Goal: Transaction & Acquisition: Purchase product/service

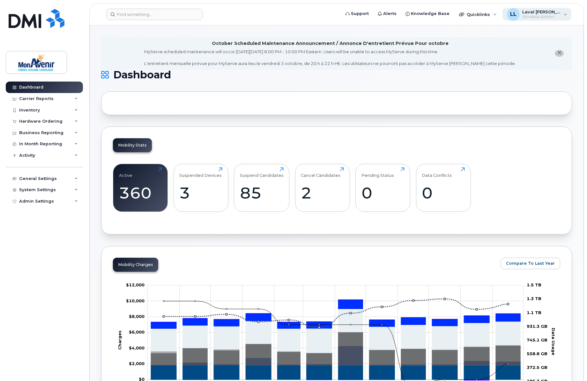
click at [545, 13] on span "Laval [PERSON_NAME]" at bounding box center [541, 11] width 38 height 5
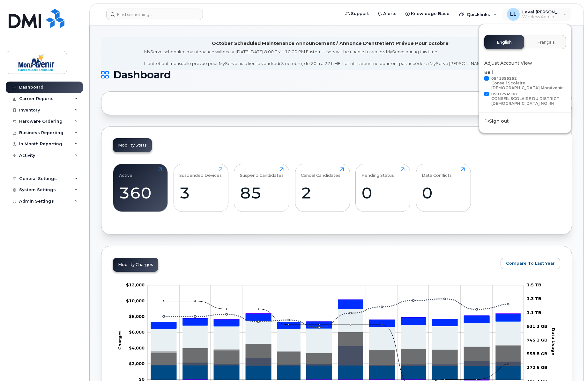
click at [538, 41] on span "Français" at bounding box center [546, 42] width 18 height 5
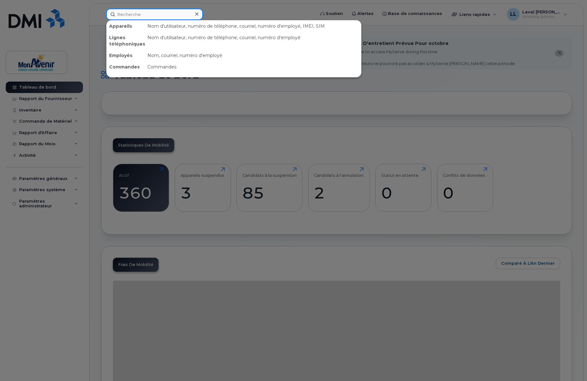
click at [137, 14] on input at bounding box center [154, 14] width 97 height 11
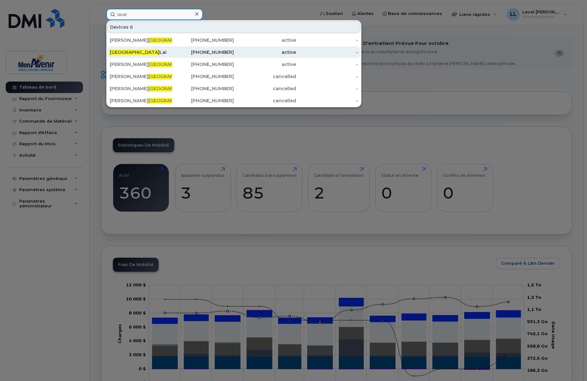
type input "laval"
click at [117, 50] on span "Laval" at bounding box center [135, 52] width 50 height 6
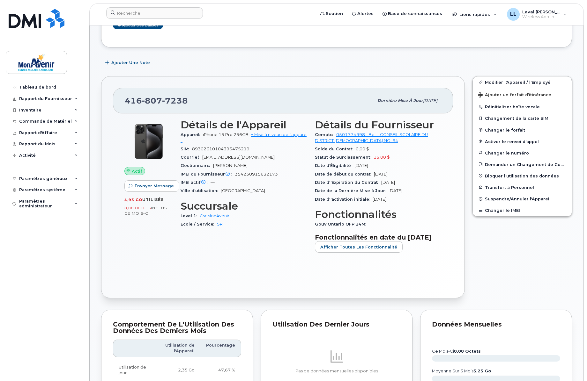
scroll to position [177, 0]
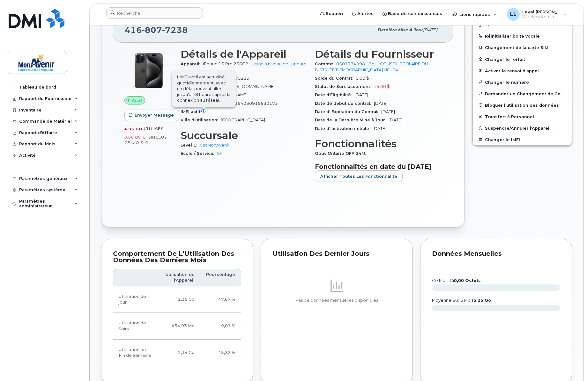
click at [205, 107] on span "L'IMEI actif est actualisé quotidiennement, avec un délai pouvant aller jusqu'à…" at bounding box center [204, 88] width 64 height 37
click at [270, 216] on div "Actif Envoyer Message 4,93 Go  utilisés 0,00 Octets  inclus ce mois-ci Détails …" at bounding box center [283, 129] width 340 height 173
click at [326, 180] on span "Afficher Toutes les Fonctionnalité" at bounding box center [358, 177] width 77 height 6
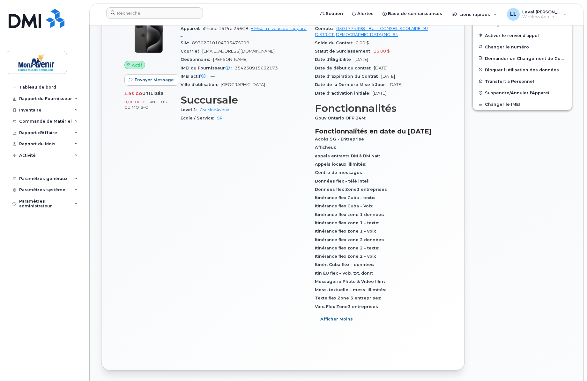
scroll to position [248, 0]
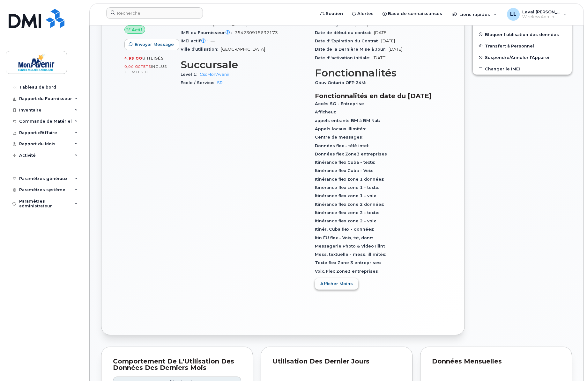
click at [332, 287] on span "Afficher Moins" at bounding box center [336, 284] width 33 height 6
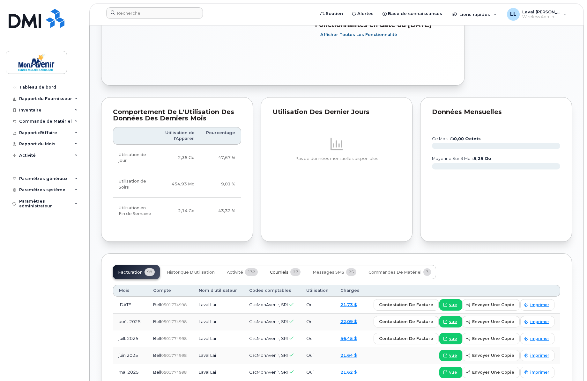
scroll to position [390, 0]
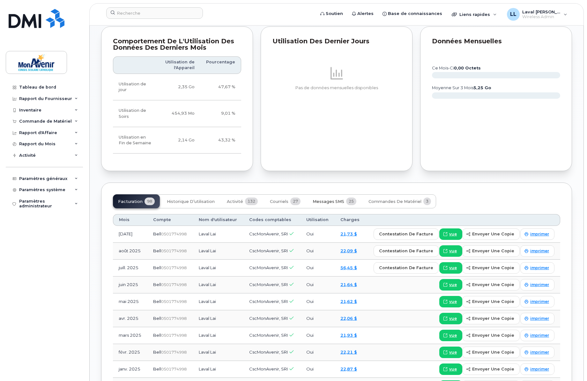
click at [317, 204] on span "Messages SMS" at bounding box center [329, 201] width 32 height 5
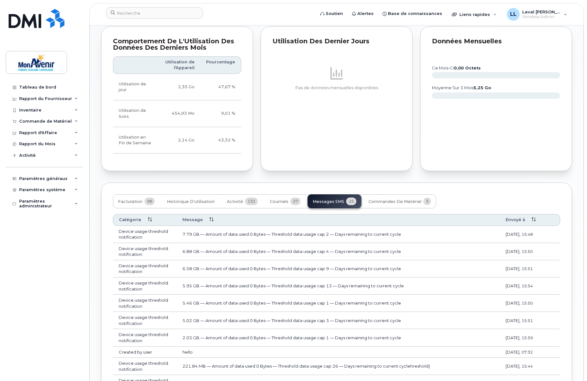
click at [148, 243] on td "Device usage threshold notification" at bounding box center [145, 234] width 64 height 17
click at [187, 243] on td "7.79 GB — Amount of data used 0 Bytes — Threshold data usage cap 2 — Days remai…" at bounding box center [338, 234] width 323 height 17
click at [184, 261] on td "6.88 GB — Amount of data used 0 Bytes — Threshold data usage cap 4 — Days remai…" at bounding box center [338, 251] width 323 height 17
click at [139, 261] on td "Device usage threshold notification" at bounding box center [145, 251] width 64 height 17
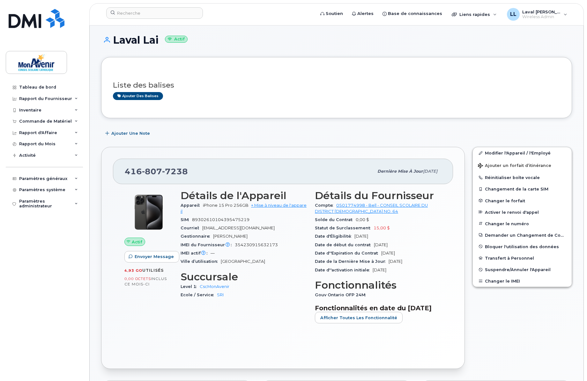
scroll to position [0, 0]
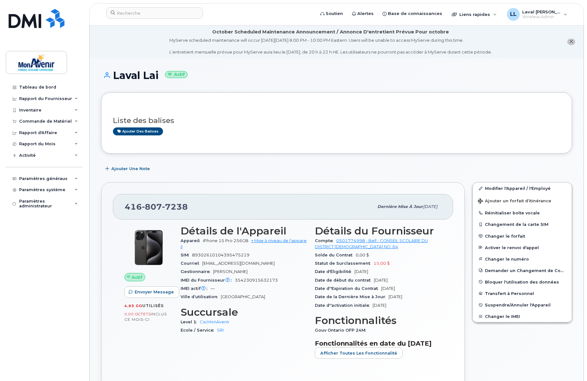
click at [128, 307] on span "4,93 Go" at bounding box center [133, 306] width 18 height 4
click at [139, 320] on span "inclus ce mois-ci" at bounding box center [145, 317] width 42 height 11
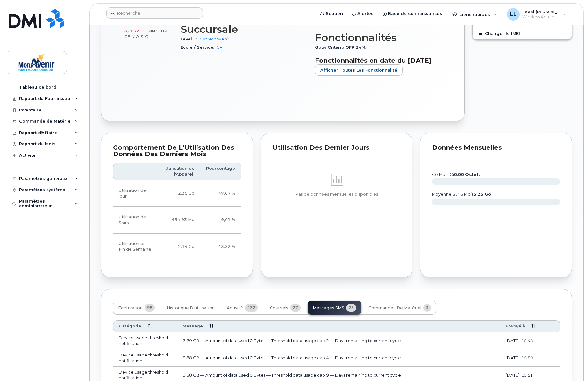
scroll to position [390, 0]
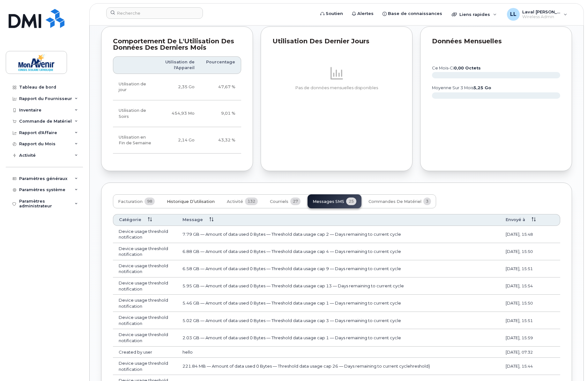
click at [188, 204] on span "Historique d’utilisation" at bounding box center [191, 201] width 48 height 5
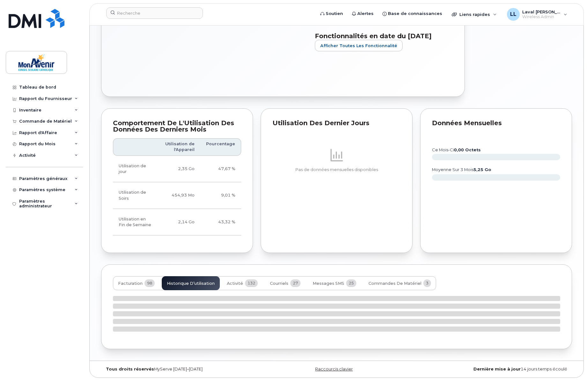
scroll to position [316, 0]
click at [129, 286] on button "Facturation 98" at bounding box center [136, 284] width 47 height 14
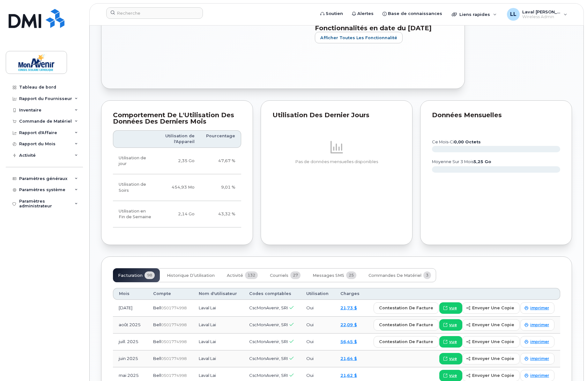
scroll to position [387, 0]
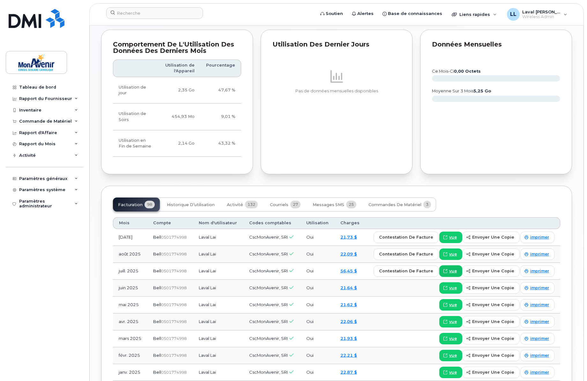
click at [455, 274] on span "vue" at bounding box center [453, 272] width 8 height 6
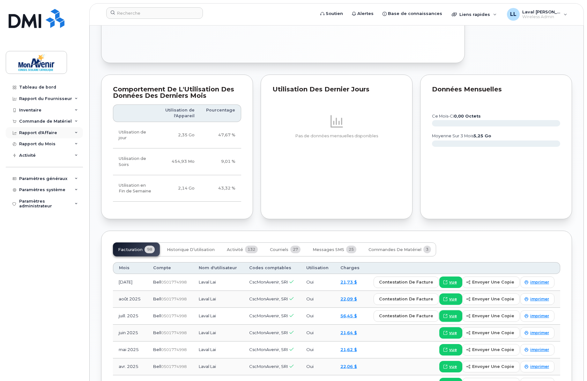
scroll to position [377, 0]
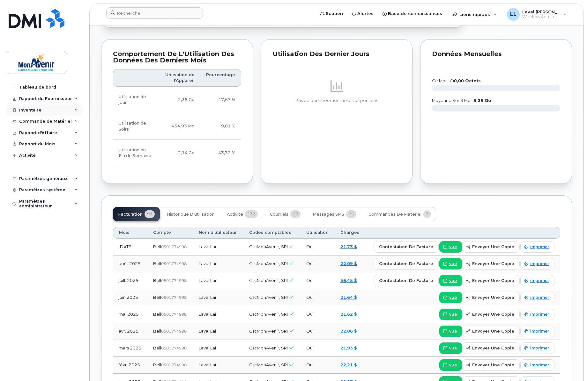
click at [25, 110] on div "Inventaire" at bounding box center [30, 110] width 22 height 5
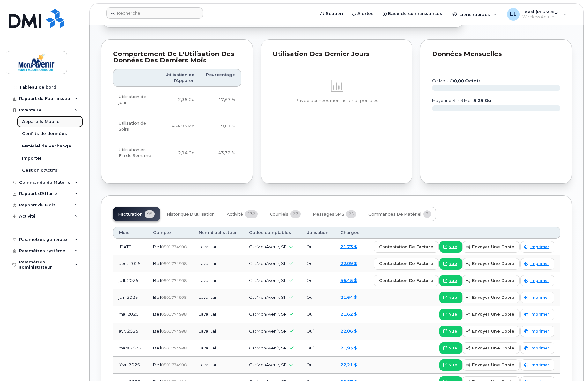
click at [33, 124] on div "Appareils Mobile" at bounding box center [41, 122] width 38 height 6
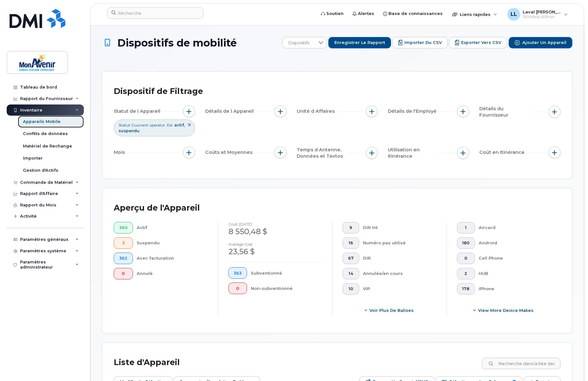
scroll to position [106, 0]
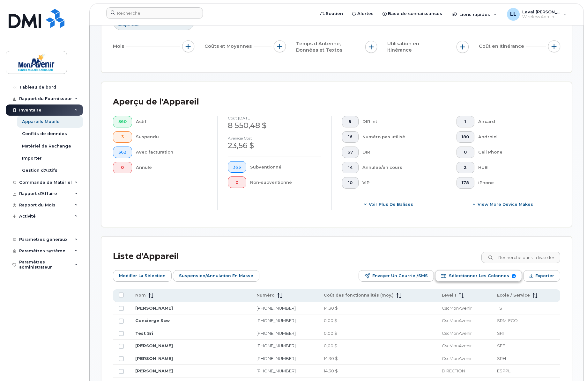
click at [459, 278] on span "Sélectionner les colonnes" at bounding box center [479, 276] width 60 height 10
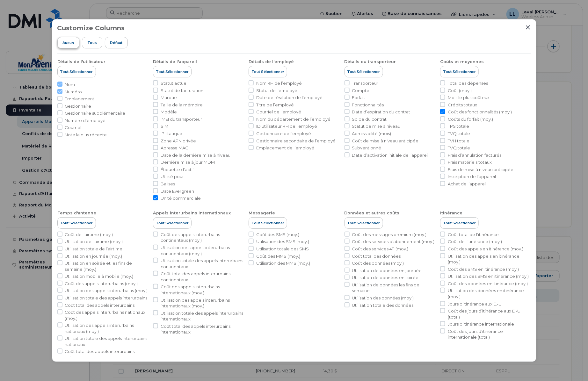
click at [65, 46] on button "Aucun" at bounding box center [68, 42] width 22 height 11
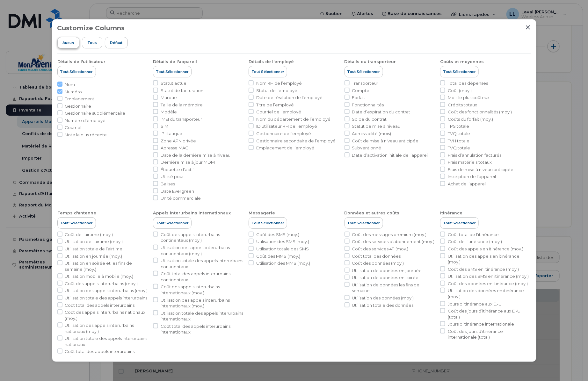
checkbox input "false"
click at [60, 126] on input "Courriel" at bounding box center [59, 127] width 5 height 5
checkbox input "true"
click at [156, 84] on input "Statut actuel" at bounding box center [155, 82] width 5 height 5
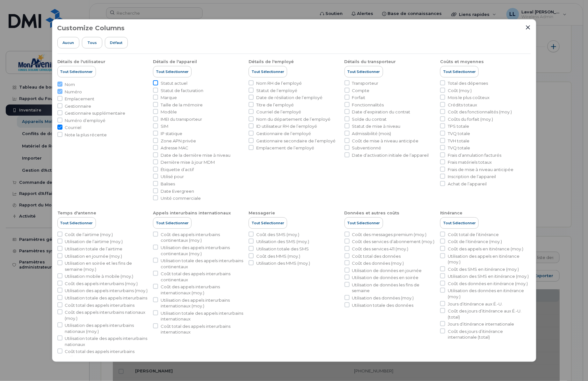
checkbox input "true"
click at [154, 98] on input "Marque" at bounding box center [155, 97] width 5 height 5
checkbox input "true"
click at [155, 113] on input "Modèle" at bounding box center [155, 111] width 5 height 5
checkbox input "true"
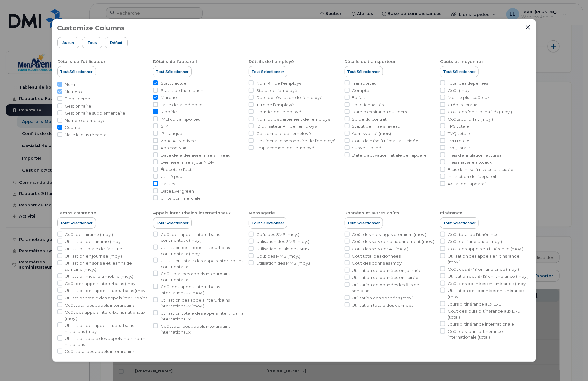
click at [156, 184] on input "Balises" at bounding box center [155, 183] width 5 height 5
checkbox input "true"
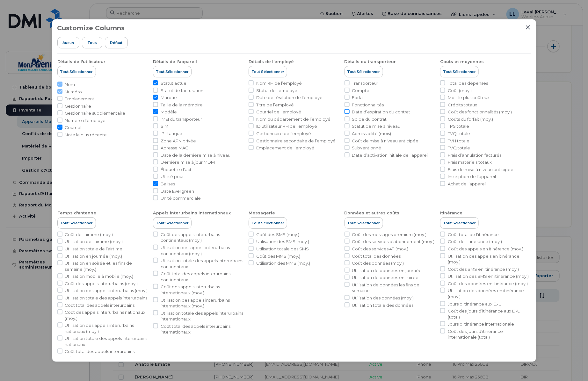
click at [345, 112] on input "Date d’expiration du contrat" at bounding box center [347, 111] width 5 height 5
checkbox input "true"
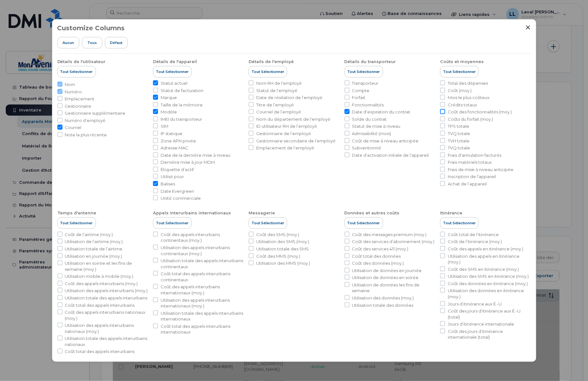
click at [442, 113] on input "Coût des fonctionnalités (moy.)" at bounding box center [442, 111] width 5 height 5
checkbox input "true"
click at [154, 198] on input "Unité commerciale" at bounding box center [155, 198] width 5 height 5
checkbox input "true"
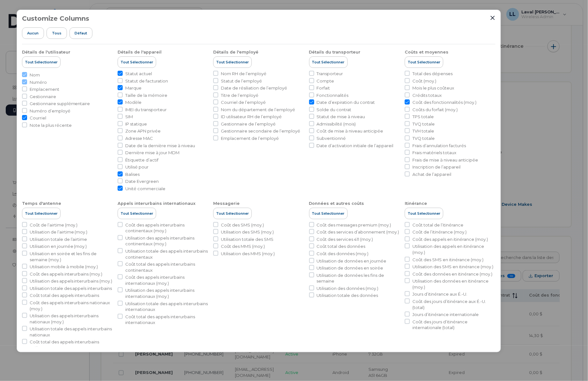
drag, startPoint x: 352, startPoint y: 31, endPoint x: 425, endPoint y: 101, distance: 101.5
click at [318, 22] on div "Customize Columns Aucun Tous Défaut" at bounding box center [259, 29] width 474 height 29
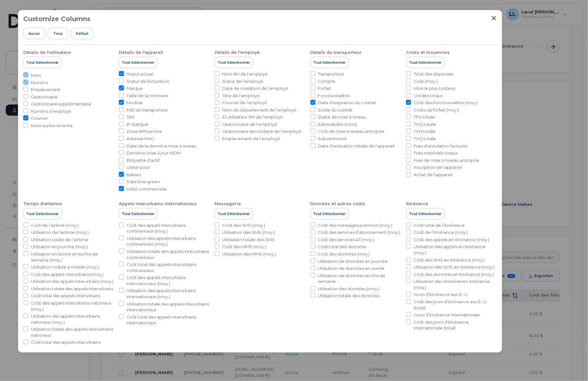
scroll to position [23, 0]
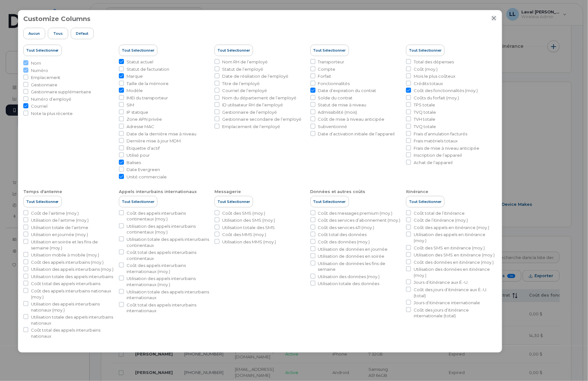
click at [493, 21] on button "Close" at bounding box center [495, 18] width 6 height 6
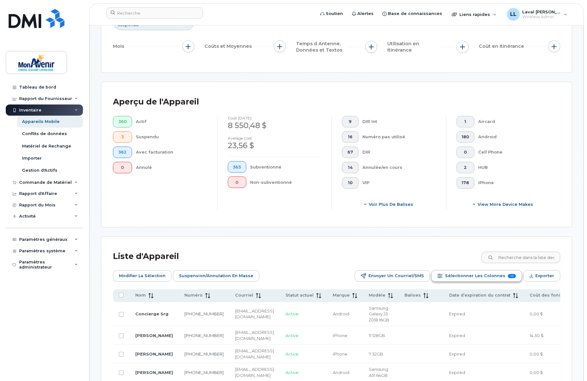
click at [477, 277] on span "Sélectionner les colonnes" at bounding box center [475, 276] width 60 height 10
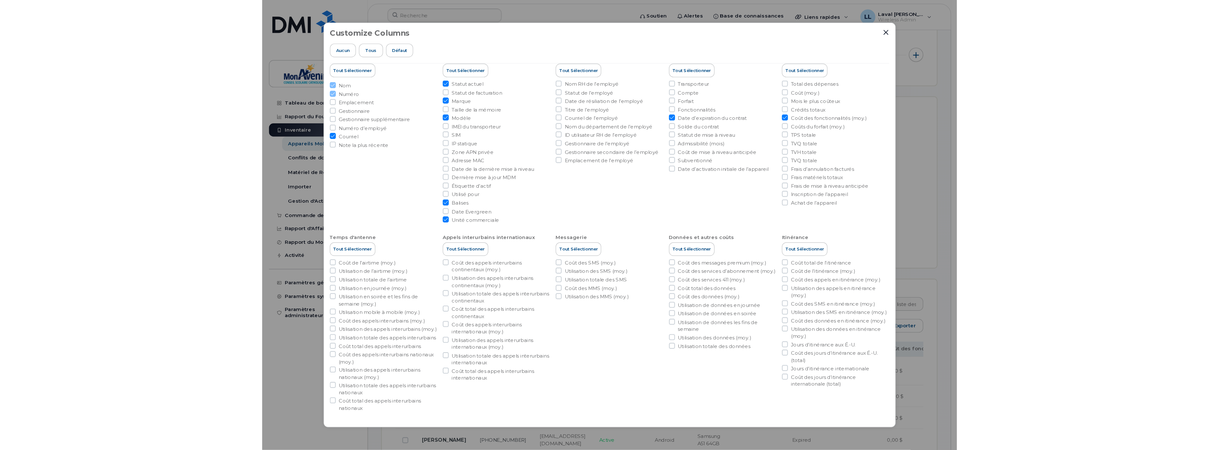
scroll to position [0, 0]
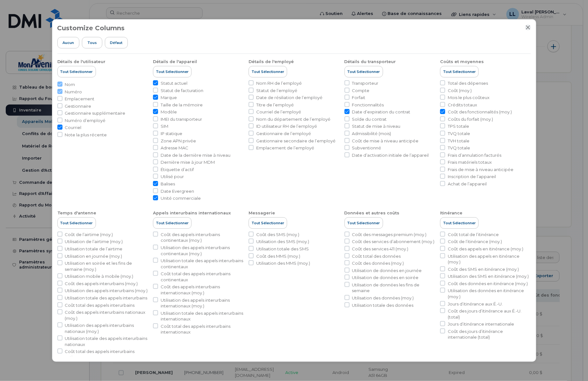
click at [529, 26] on icon "Close" at bounding box center [528, 27] width 5 height 5
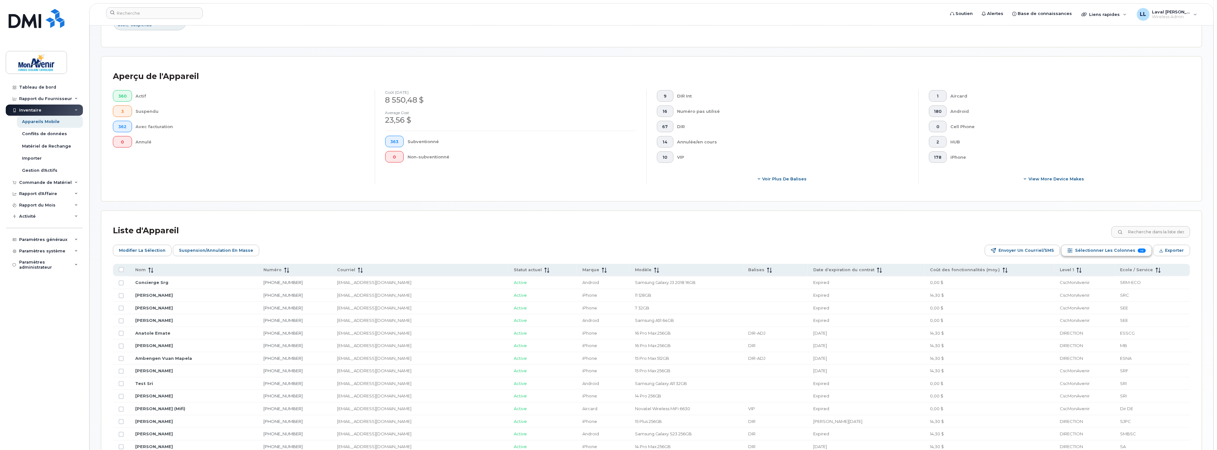
click at [587, 253] on span "Sélectionner les colonnes" at bounding box center [1105, 251] width 60 height 10
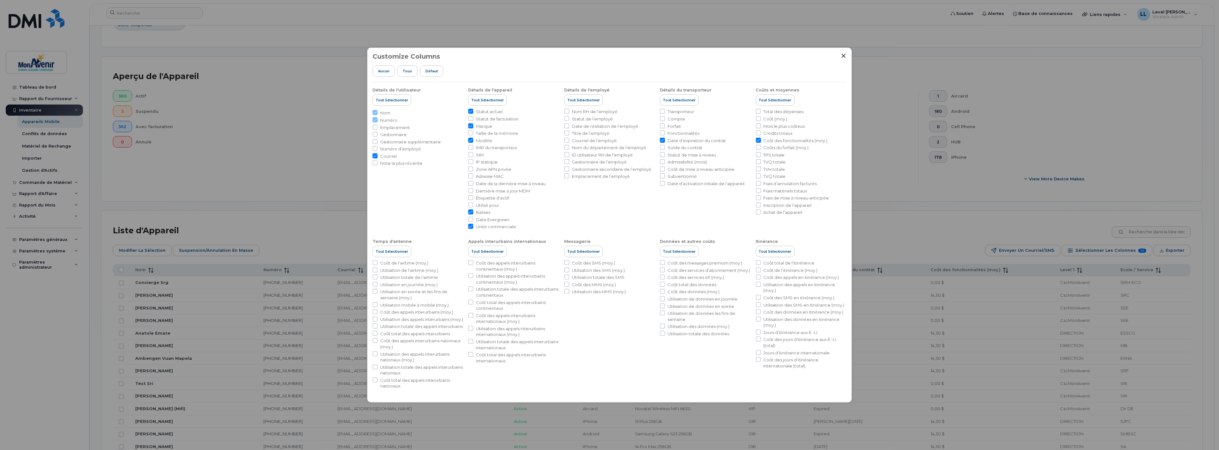
click at [411, 69] on span "Tous" at bounding box center [408, 71] width 10 height 5
click at [587, 49] on div "Customize Columns Aucun Tous Défaut Détails de l'utilisateur Tout sélectionner …" at bounding box center [609, 225] width 485 height 355
click at [587, 53] on icon "Close" at bounding box center [843, 55] width 5 height 5
click at [587, 54] on icon "Close" at bounding box center [844, 56] width 4 height 4
click at [378, 68] on button "Aucun" at bounding box center [384, 70] width 22 height 11
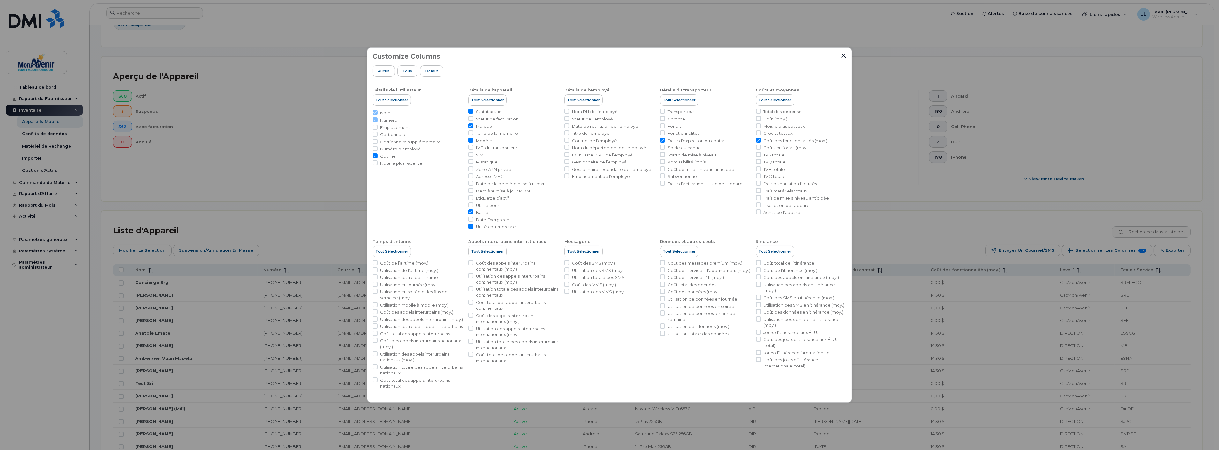
click at [382, 69] on span "Aucun" at bounding box center [383, 71] width 11 height 5
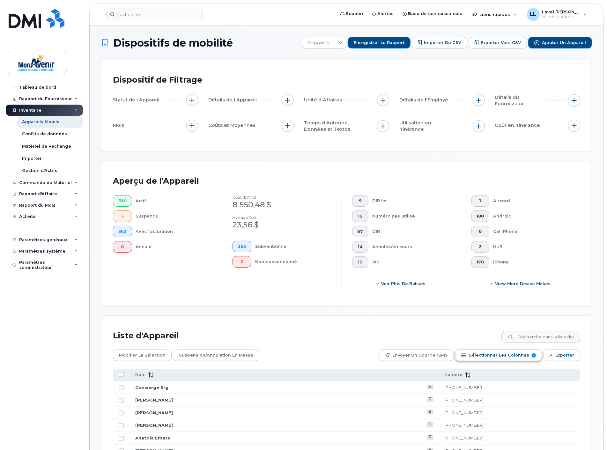
click at [482, 359] on span "Sélectionner les colonnes" at bounding box center [499, 356] width 60 height 10
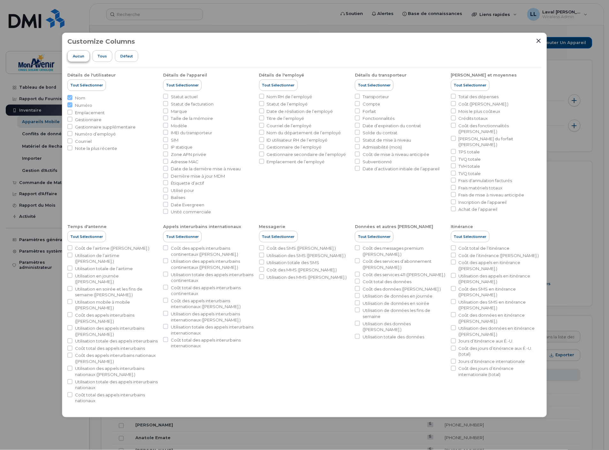
click at [84, 59] on span "Aucun" at bounding box center [78, 56] width 11 height 5
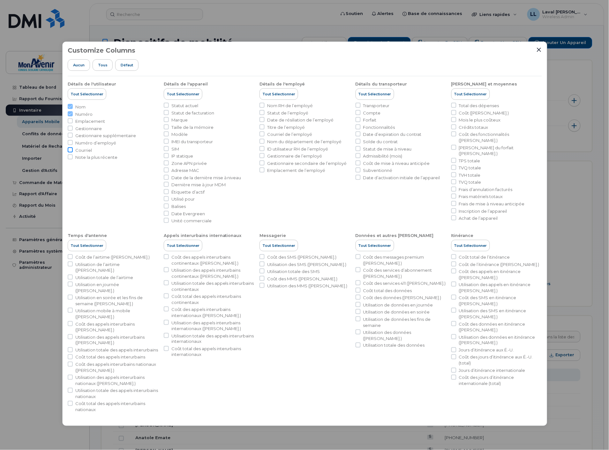
click at [70, 149] on input "Courriel" at bounding box center [70, 149] width 5 height 5
checkbox input "true"
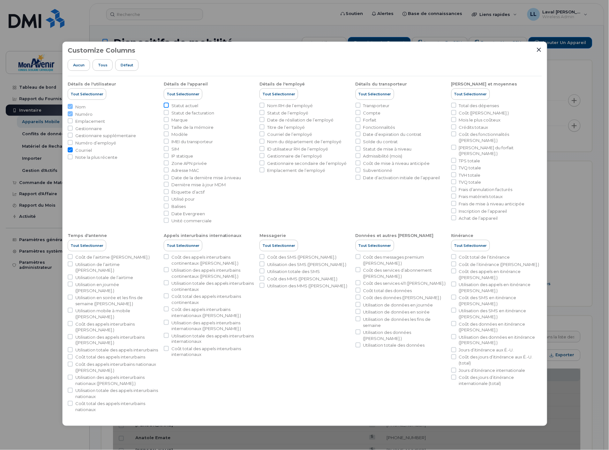
click at [167, 106] on input "Statut actuel" at bounding box center [166, 105] width 5 height 5
checkbox input "true"
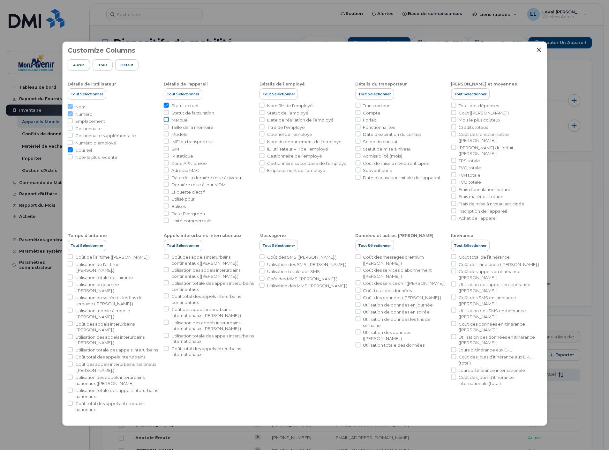
click at [165, 121] on input "Marque" at bounding box center [166, 119] width 5 height 5
checkbox input "true"
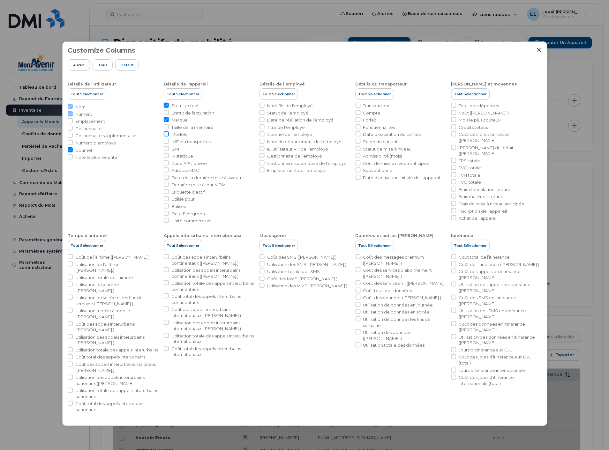
click at [165, 135] on input "Modèle" at bounding box center [166, 133] width 5 height 5
checkbox input "true"
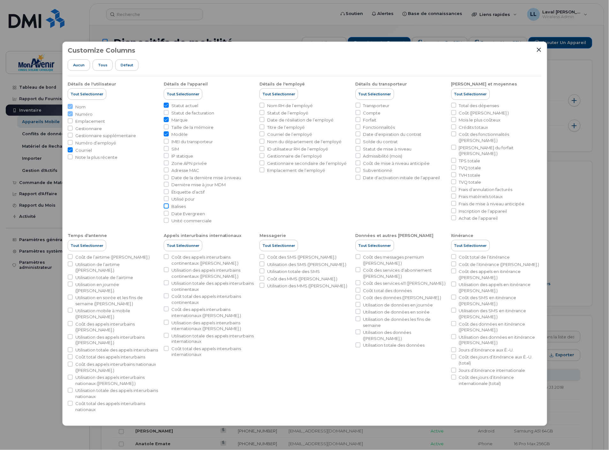
click at [167, 206] on input "Balises" at bounding box center [166, 206] width 5 height 5
checkbox input "true"
click at [357, 134] on input "Date d’expiration du contrat" at bounding box center [357, 133] width 5 height 5
checkbox input "true"
click at [454, 135] on input "Coût des fonctionnalités (moy.)" at bounding box center [453, 133] width 5 height 5
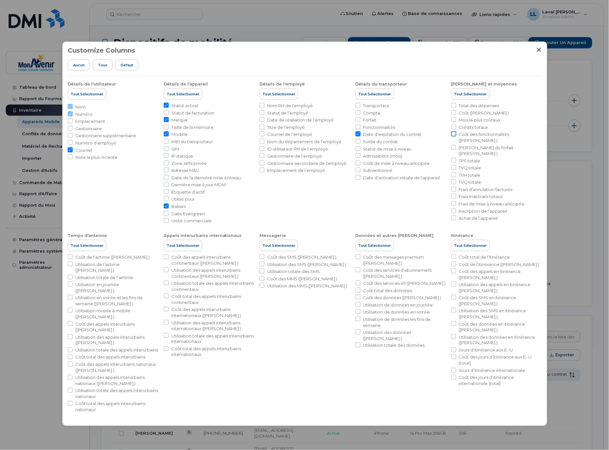
checkbox input "true"
click at [169, 220] on li "Unité commerciale" at bounding box center [209, 221] width 91 height 6
click at [167, 221] on input "Unité commerciale" at bounding box center [166, 220] width 5 height 5
checkbox input "true"
click at [538, 50] on icon "Close" at bounding box center [539, 50] width 4 height 4
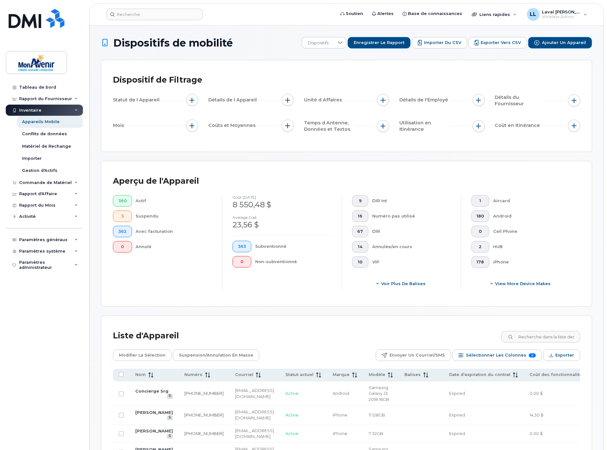
scroll to position [35, 0]
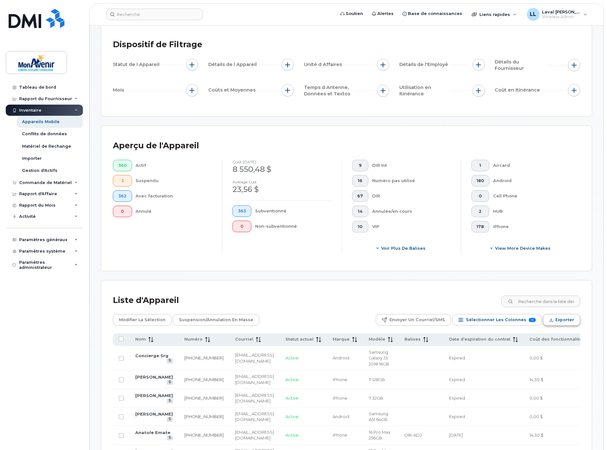
click at [567, 320] on span "Exporter" at bounding box center [564, 320] width 19 height 10
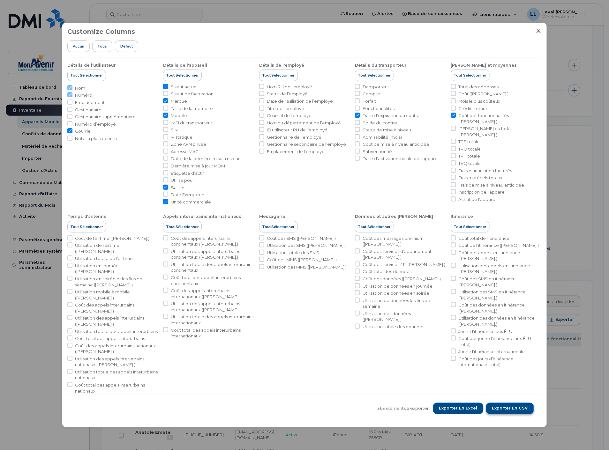
click at [503, 406] on span "Exporter en CSV" at bounding box center [510, 409] width 36 height 6
click at [537, 33] on icon "Close" at bounding box center [538, 30] width 5 height 5
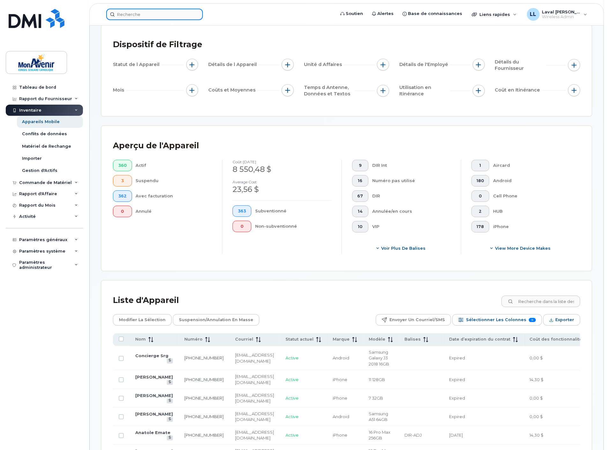
drag, startPoint x: 292, startPoint y: 1, endPoint x: 175, endPoint y: 11, distance: 118.2
click at [174, 11] on input at bounding box center [154, 14] width 97 height 11
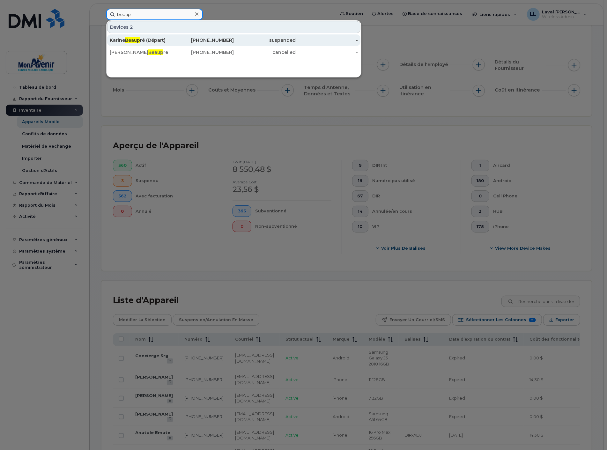
type input "beaup"
click at [141, 42] on div "Karine Beaup ré (Départ)" at bounding box center [141, 40] width 62 height 6
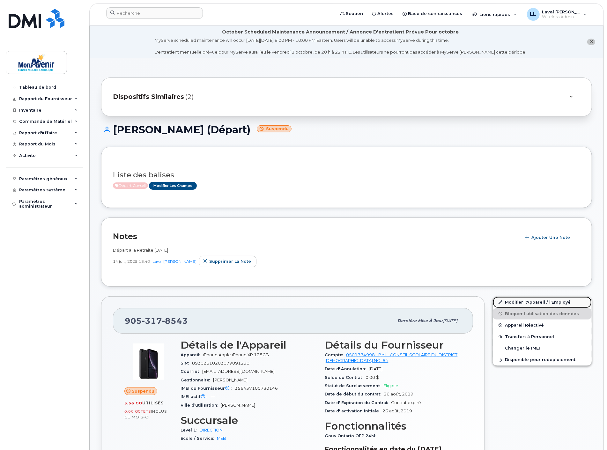
click at [519, 301] on link "Modifier l'Appareil / l'Employé" at bounding box center [542, 302] width 99 height 11
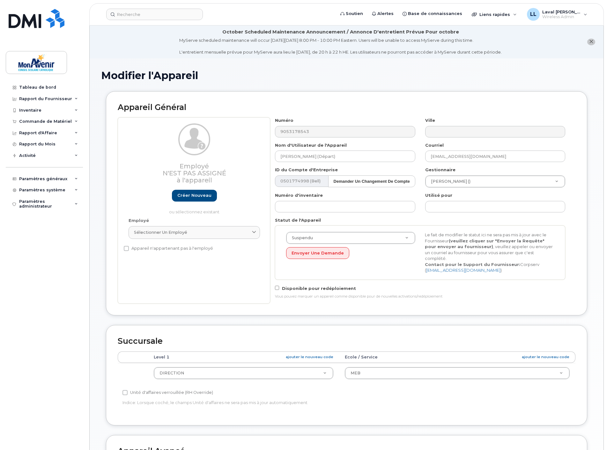
select select "29509938"
drag, startPoint x: 336, startPoint y: 158, endPoint x: 12, endPoint y: 147, distance: 324.2
click at [257, 155] on div "Employé N'est pas assigné à l'appareil Créer nouveau ou sélectionnez existant E…" at bounding box center [347, 210] width 458 height 186
click at [336, 157] on input "Karine Beaupré (Départ)" at bounding box center [345, 156] width 140 height 11
click at [40, 86] on div "Tableau de bord" at bounding box center [37, 87] width 37 height 5
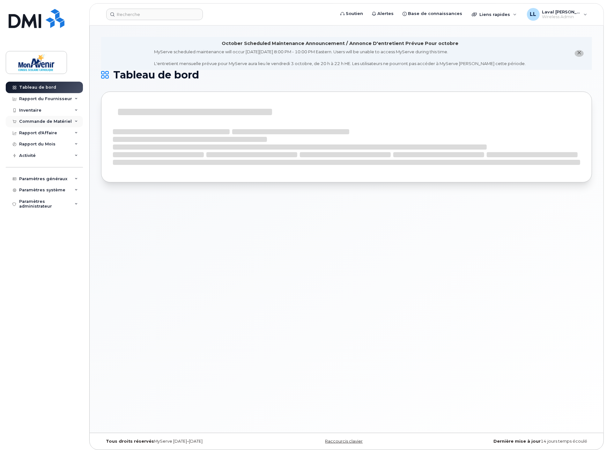
click at [45, 118] on div "Commande de Matériel" at bounding box center [44, 121] width 77 height 11
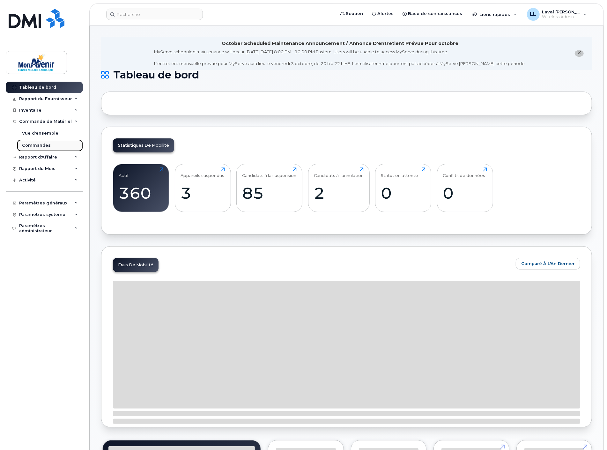
click at [43, 145] on div "Commandes" at bounding box center [36, 146] width 29 height 6
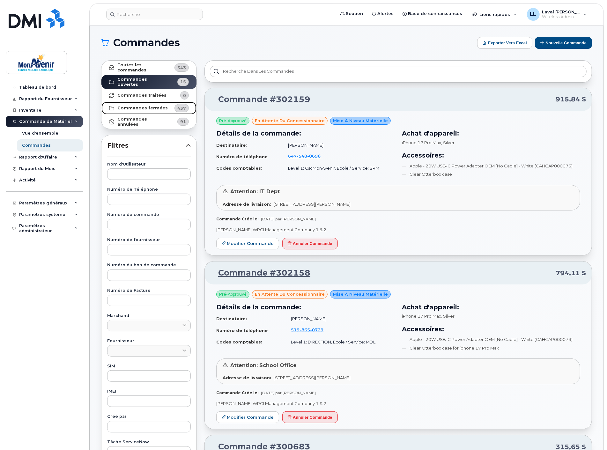
click at [145, 106] on strong "Commandes fermées" at bounding box center [142, 108] width 50 height 5
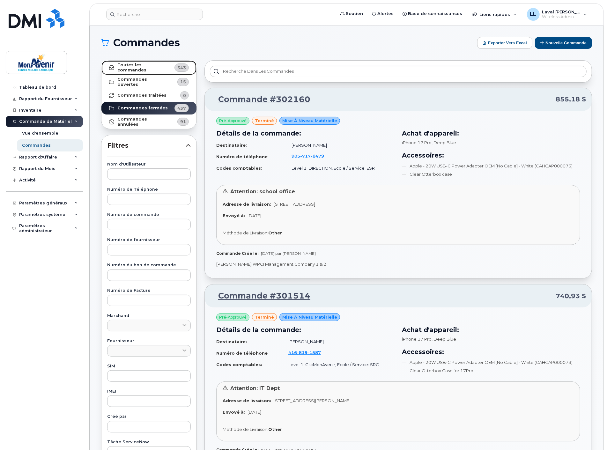
click at [144, 64] on strong "Toutes les commandes" at bounding box center [142, 68] width 51 height 10
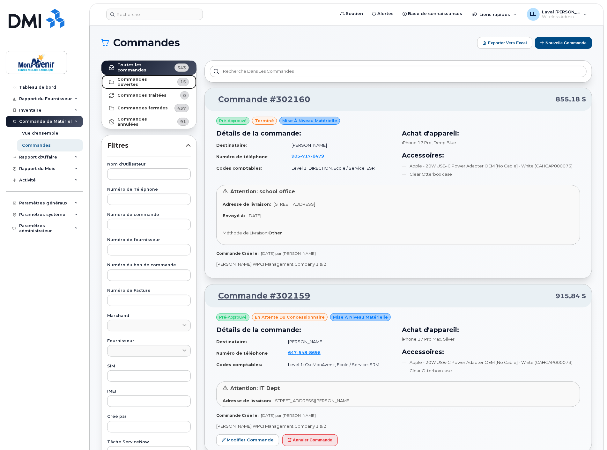
click at [130, 79] on strong "Commandes ouvertes" at bounding box center [142, 82] width 51 height 10
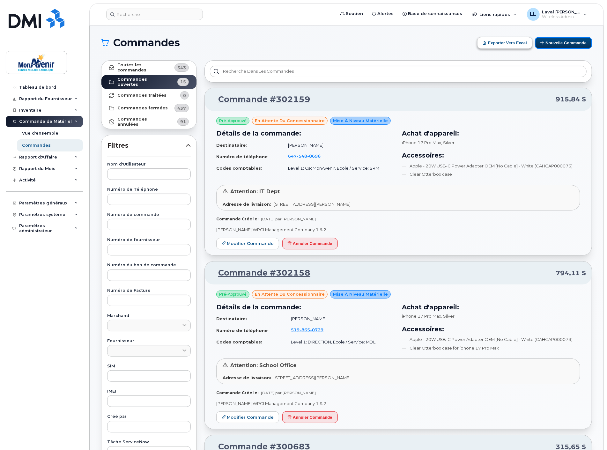
click at [546, 42] on button "Nouvelle commande" at bounding box center [563, 43] width 57 height 12
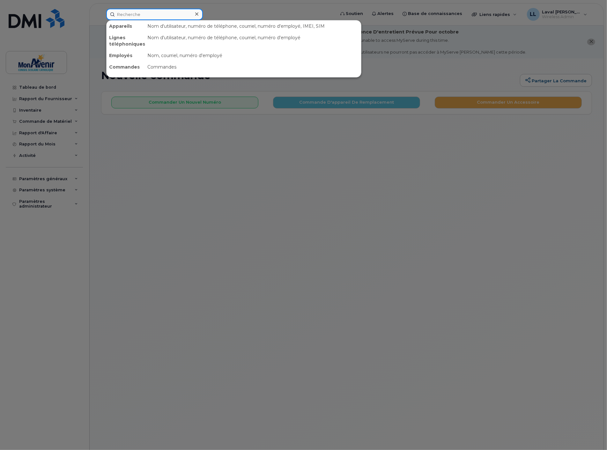
click at [141, 15] on input at bounding box center [154, 14] width 97 height 11
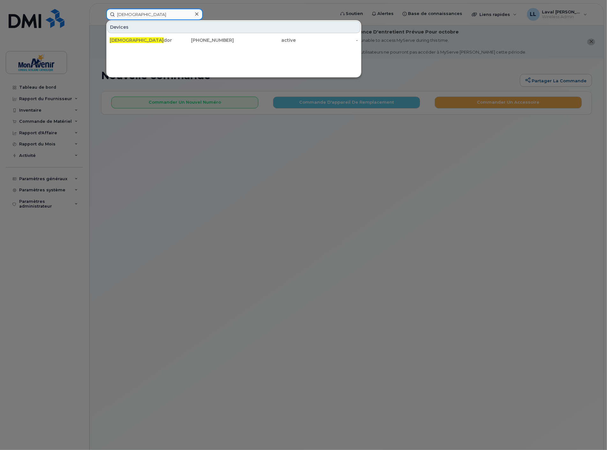
type input "[DEMOGRAPHIC_DATA]"
click at [214, 183] on div at bounding box center [303, 225] width 607 height 450
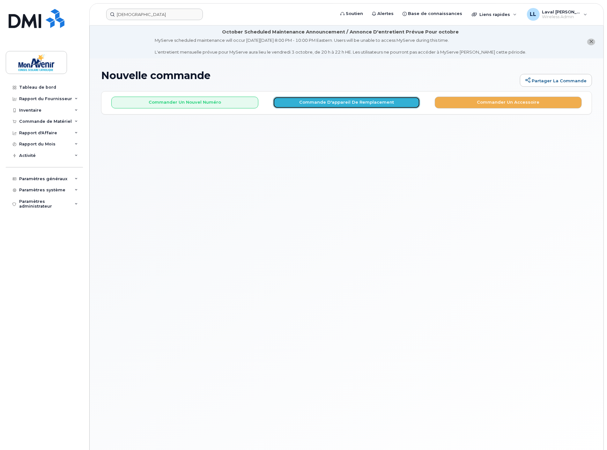
click at [310, 100] on button "Commande d'appareil de remplacement" at bounding box center [346, 103] width 147 height 12
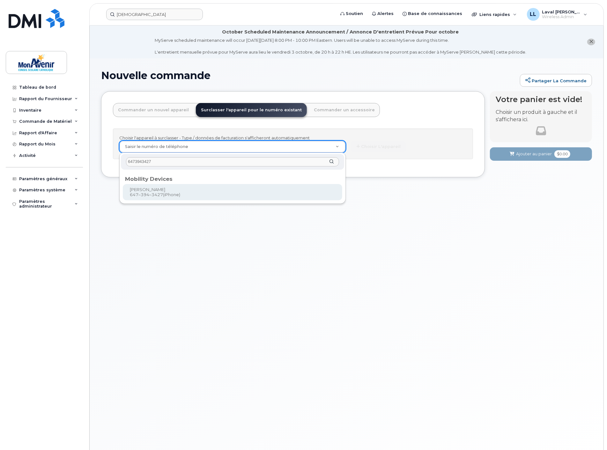
type input "6473943427"
type input "345367"
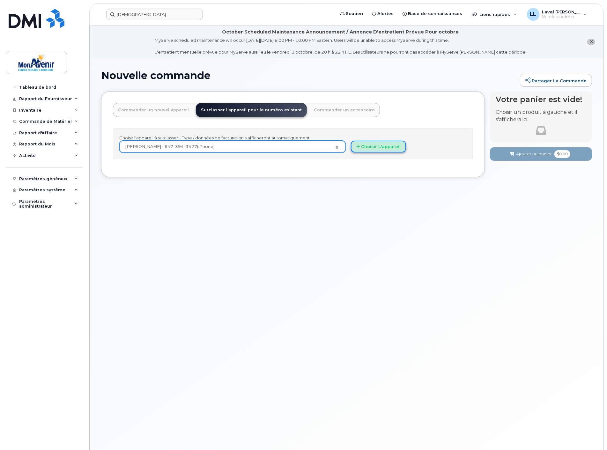
click at [368, 147] on button "Choisir l'appareil" at bounding box center [378, 147] width 55 height 12
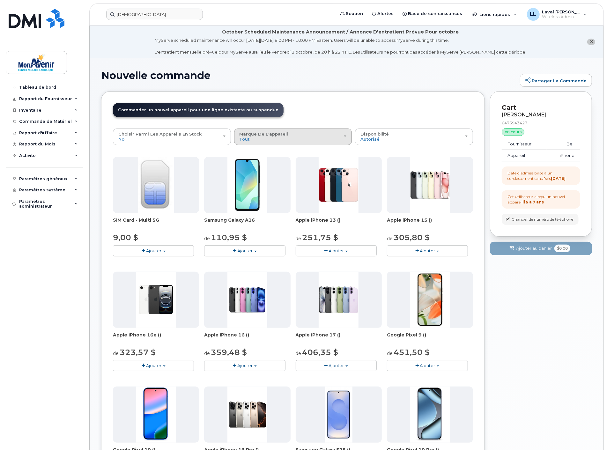
click at [258, 135] on span "Marque de l'appareil" at bounding box center [264, 133] width 49 height 5
click at [252, 174] on label "iPhone" at bounding box center [247, 176] width 23 height 8
click at [0, 0] on input "iPhone" at bounding box center [0, 0] width 0 height 0
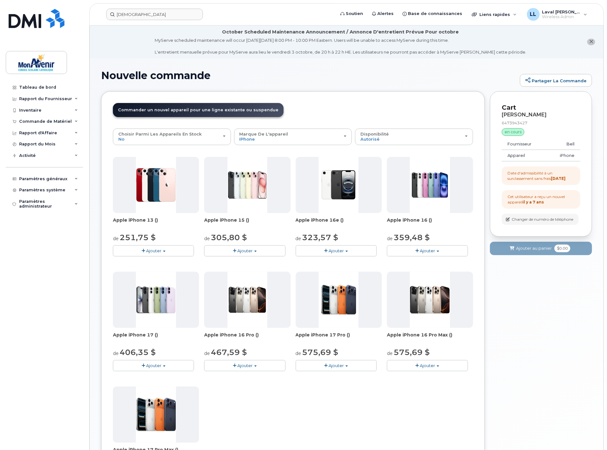
scroll to position [35, 0]
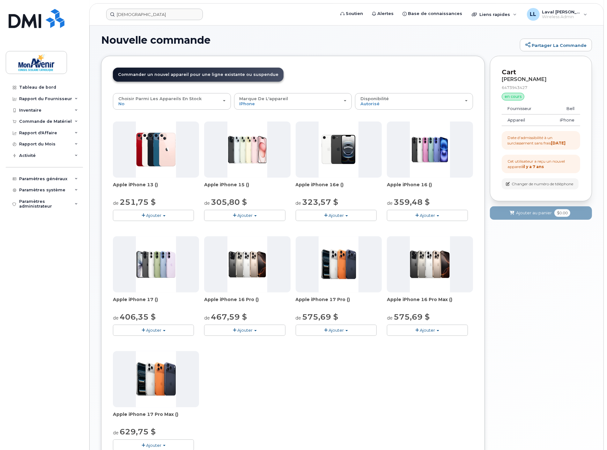
click at [344, 331] on span "Ajouter" at bounding box center [336, 330] width 15 height 5
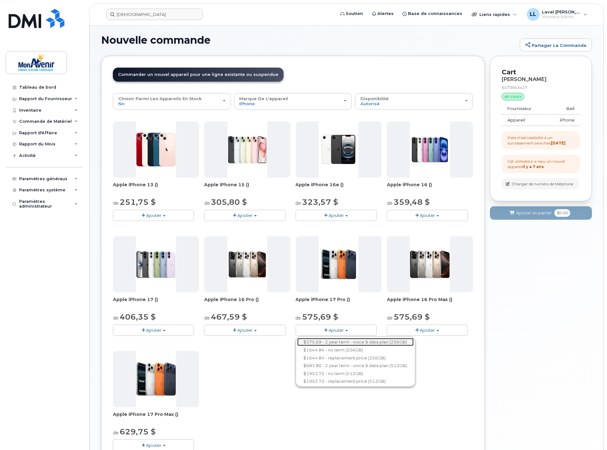
click at [364, 342] on link "$575.69 - 2 year term - voice & data plan (256GB)" at bounding box center [355, 342] width 116 height 8
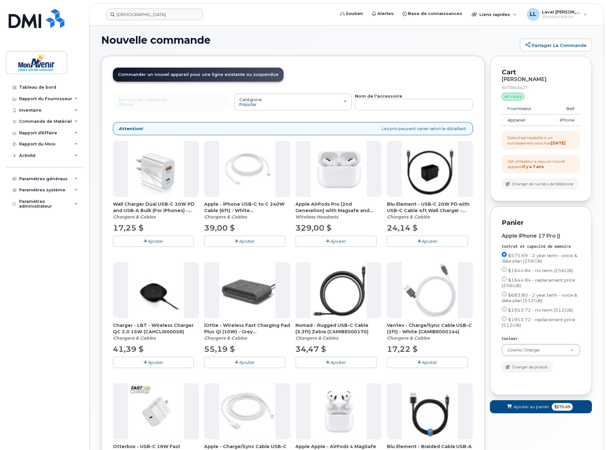
scroll to position [0, 0]
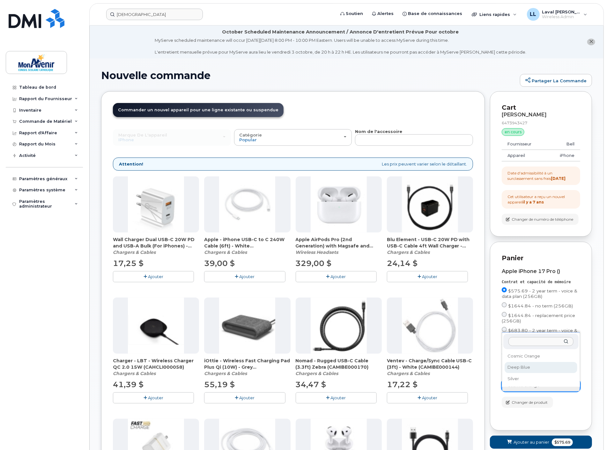
select select "Deep Blue"
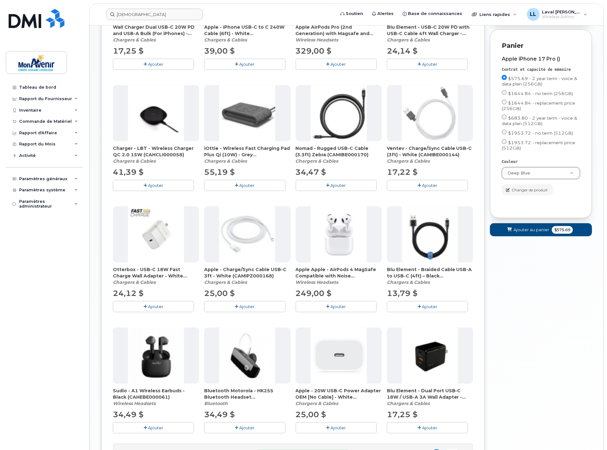
scroll to position [248, 0]
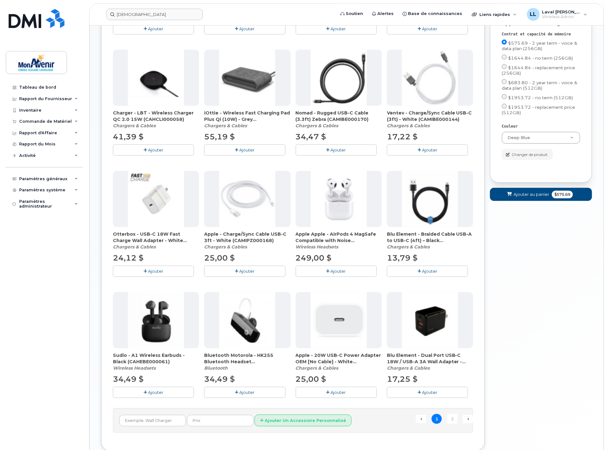
click at [337, 393] on span "Ajouter" at bounding box center [338, 392] width 15 height 5
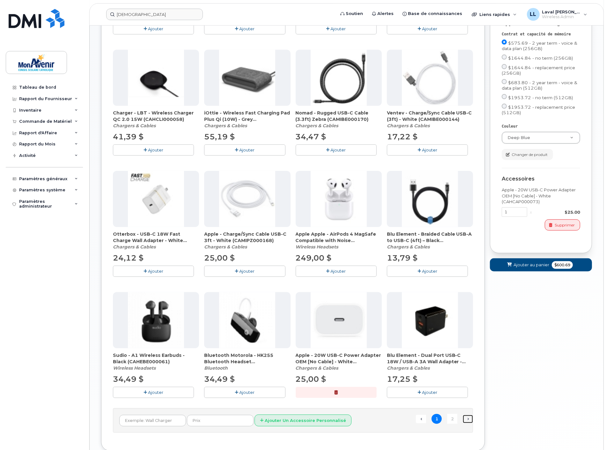
click at [466, 418] on link "suivant →" at bounding box center [468, 419] width 10 height 8
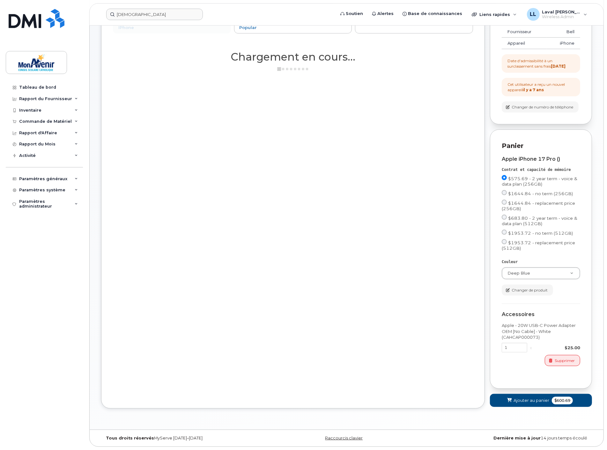
scroll to position [118, 0]
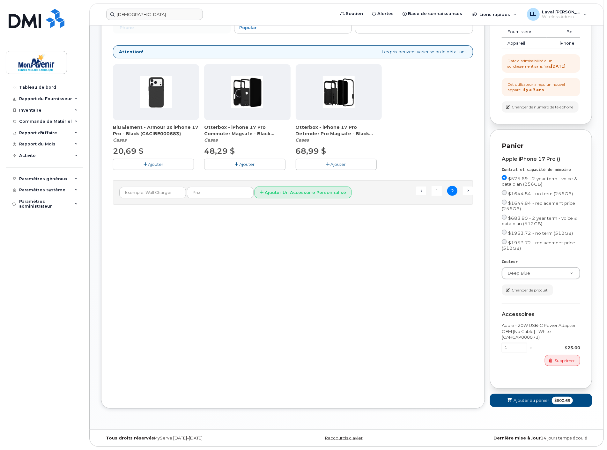
click at [234, 159] on button "Ajouter" at bounding box center [244, 164] width 81 height 11
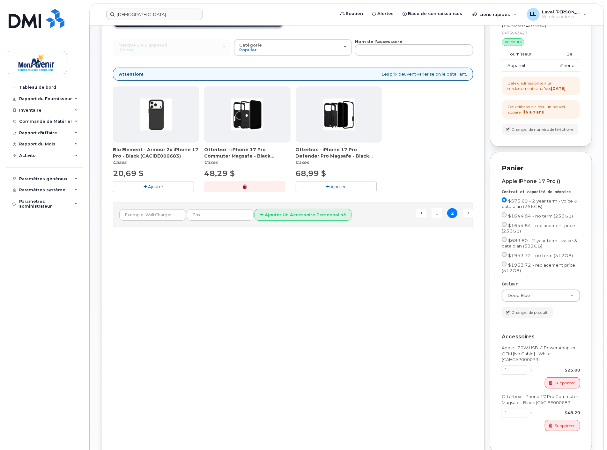
scroll to position [161, 0]
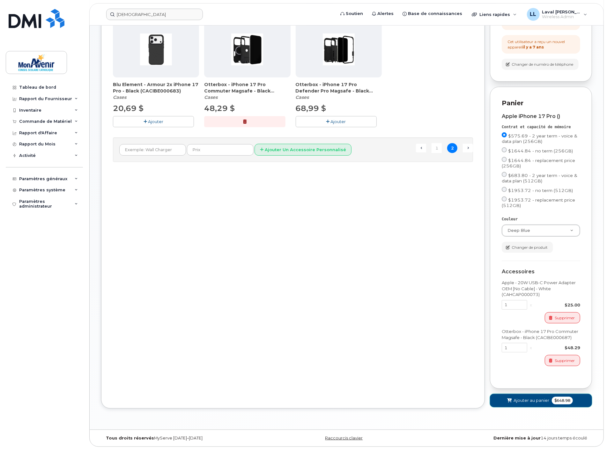
click at [560, 401] on span "$648.98" at bounding box center [562, 401] width 21 height 8
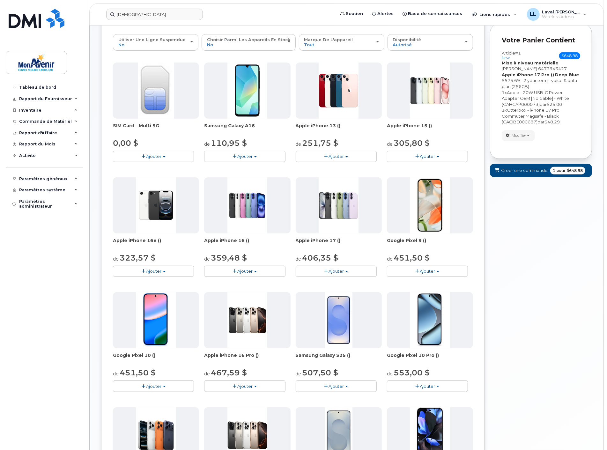
scroll to position [0, 0]
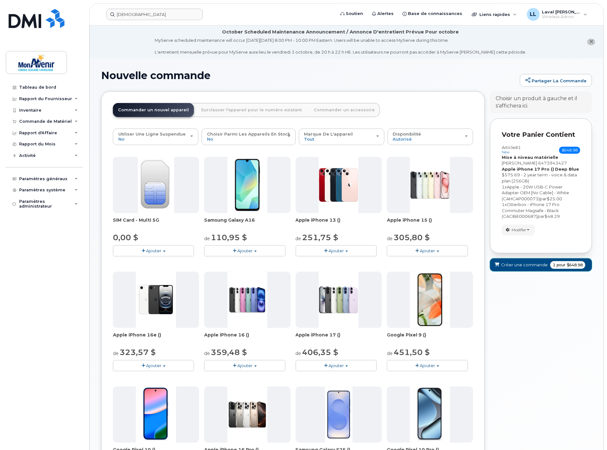
click at [569, 263] on span "$648.98" at bounding box center [575, 265] width 16 height 6
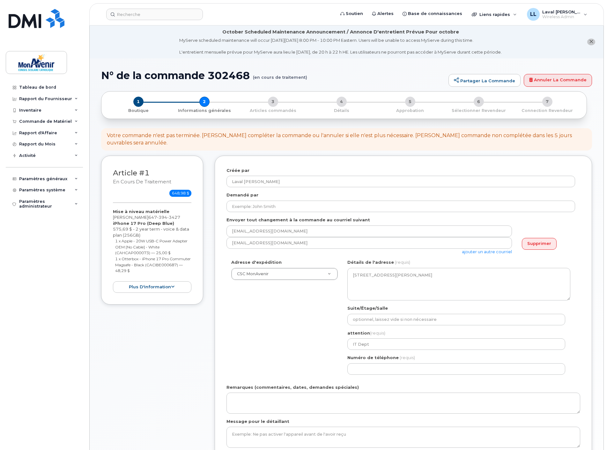
select select
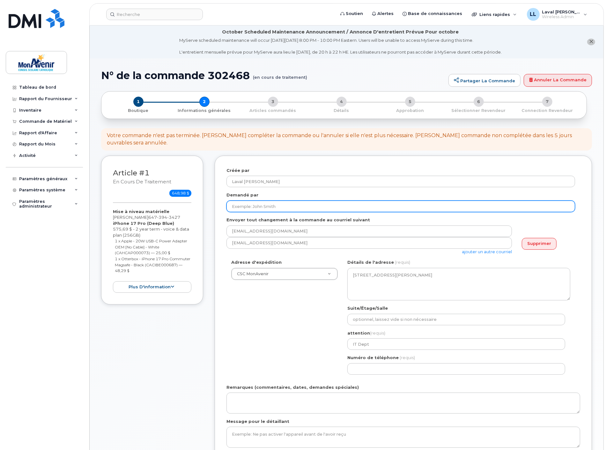
click at [265, 201] on input "Demandé par" at bounding box center [400, 206] width 349 height 11
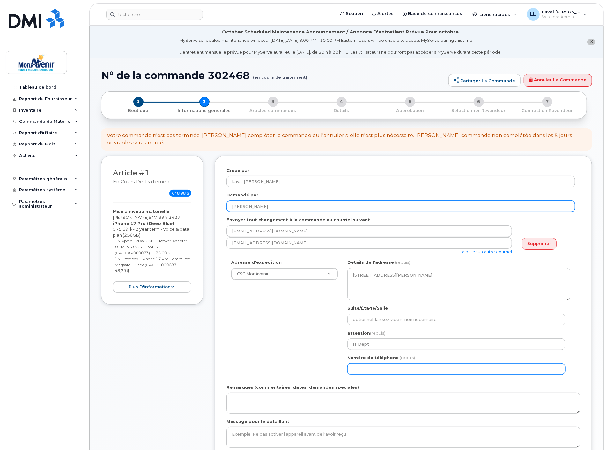
type input "[PERSON_NAME]"
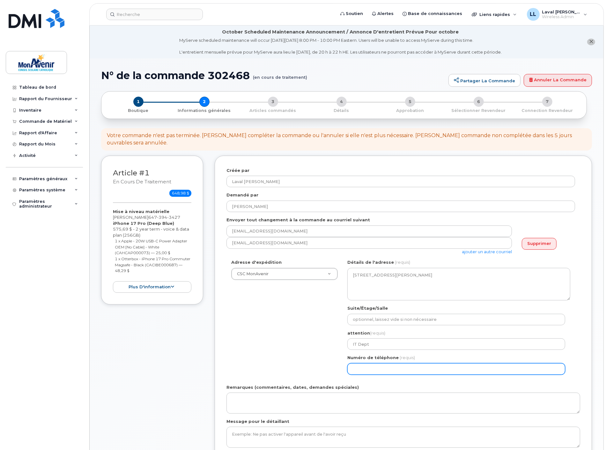
click at [370, 363] on input "Numéro de téléphone" at bounding box center [456, 368] width 218 height 11
select select
type input "647394342"
select select
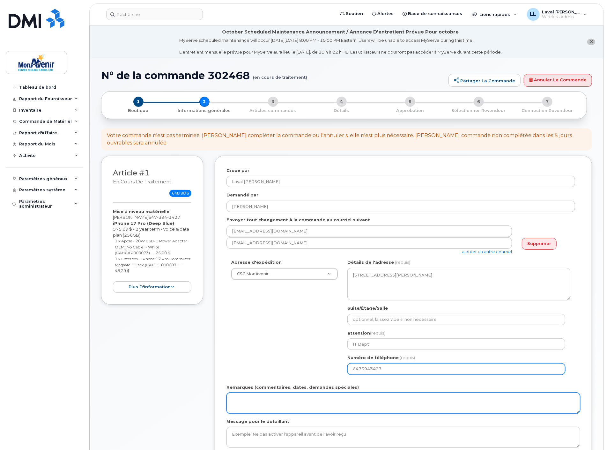
type input "6473943427"
click at [289, 393] on textarea "Remarques (commentaires, dates, demandes spéciales)" at bounding box center [403, 403] width 354 height 21
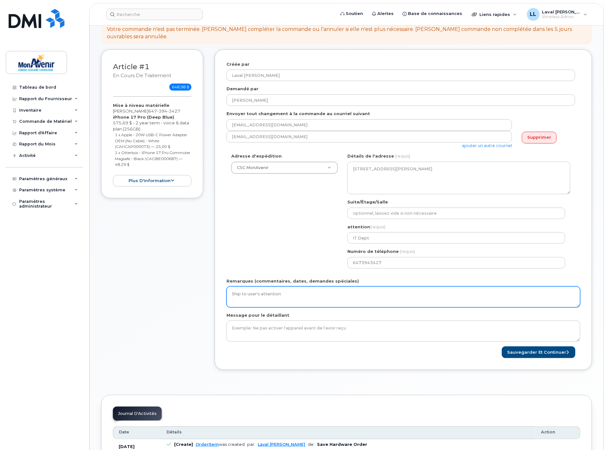
scroll to position [142, 0]
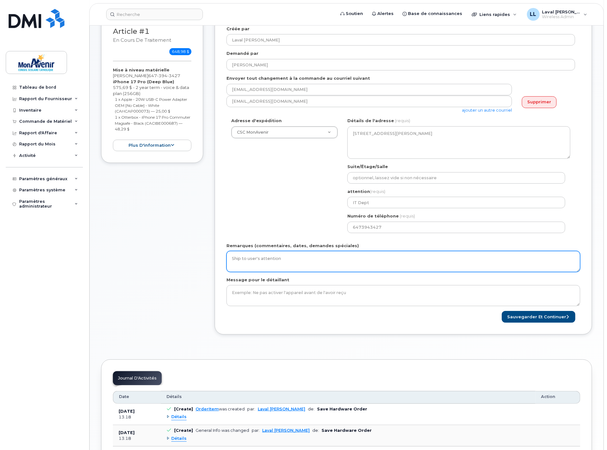
type textarea "Ship to user's attention"
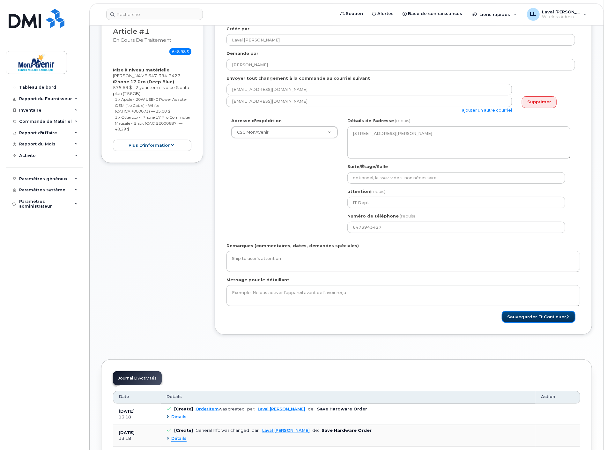
click at [528, 311] on button "Sauvegarder et continuer" at bounding box center [539, 317] width 74 height 12
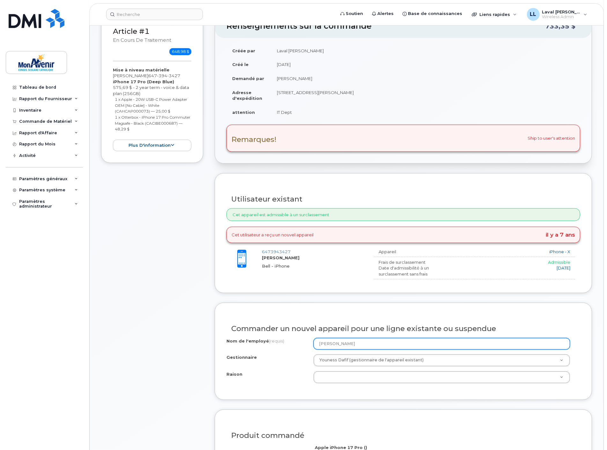
scroll to position [177, 0]
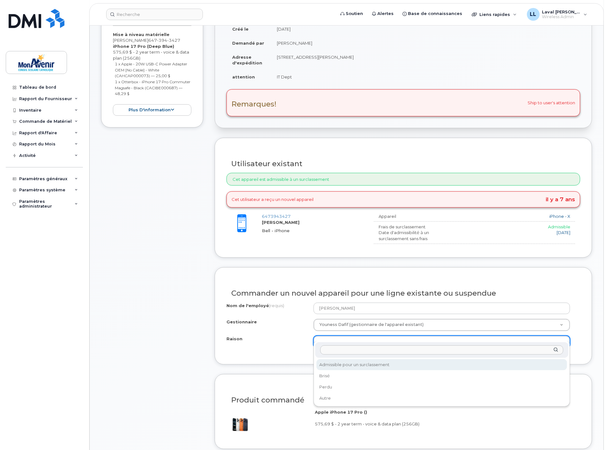
select select "eligible_for_upgrade"
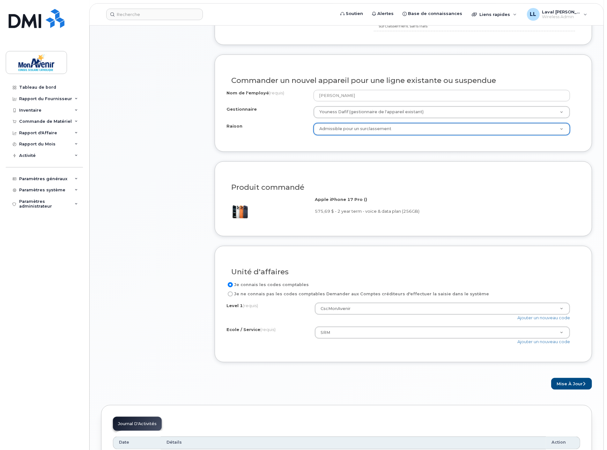
scroll to position [461, 0]
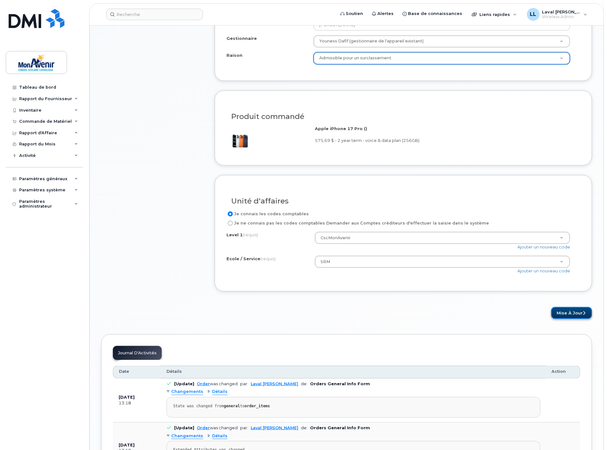
click at [573, 310] on button "Mise à jour" at bounding box center [571, 313] width 41 height 12
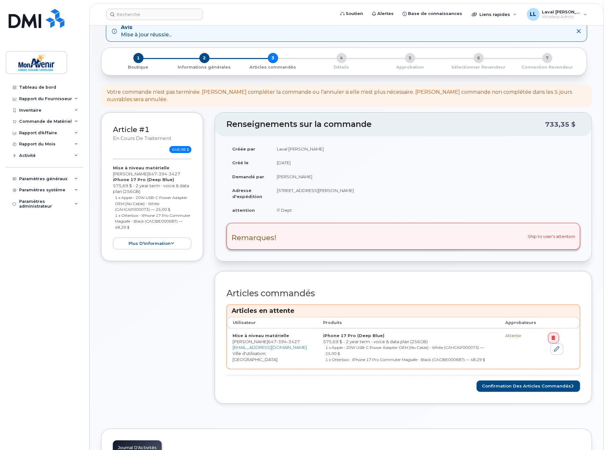
scroll to position [106, 0]
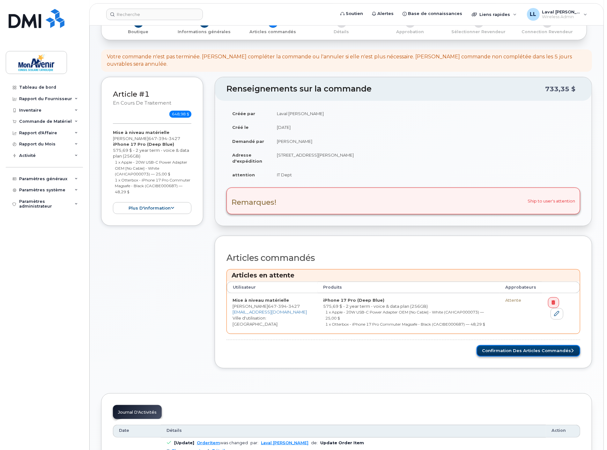
click at [538, 345] on button "Confirmation des articles commandés" at bounding box center [529, 351] width 104 height 12
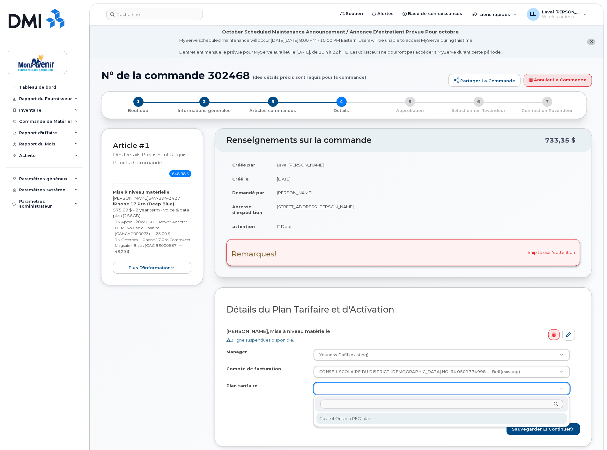
select select "Govt of Ontario PFO plan"
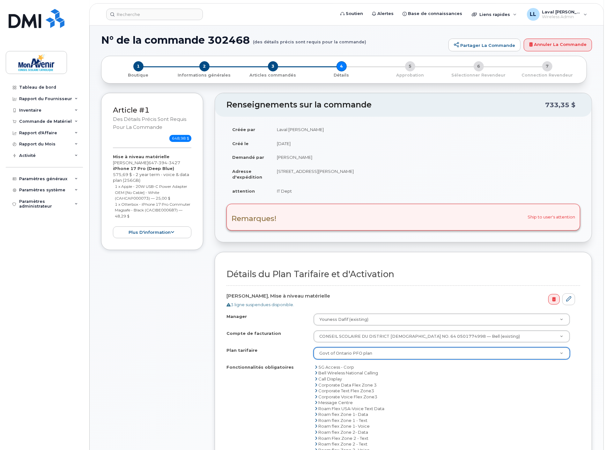
scroll to position [142, 0]
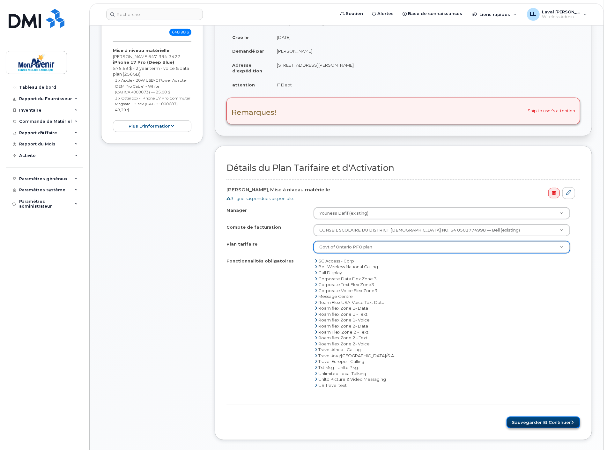
click at [537, 424] on button "Sauvegarder et continuer" at bounding box center [544, 423] width 74 height 12
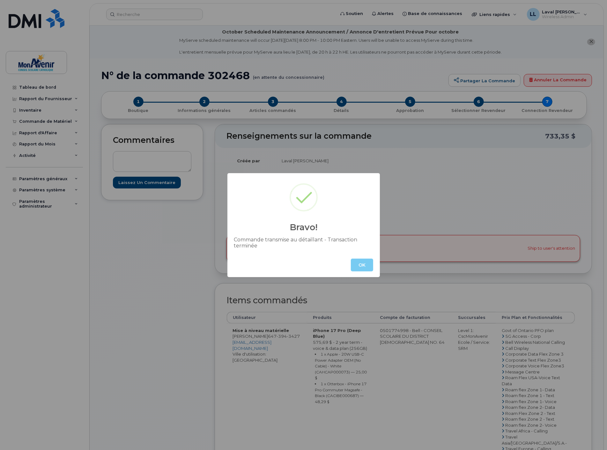
click at [362, 260] on button "OK" at bounding box center [362, 265] width 22 height 13
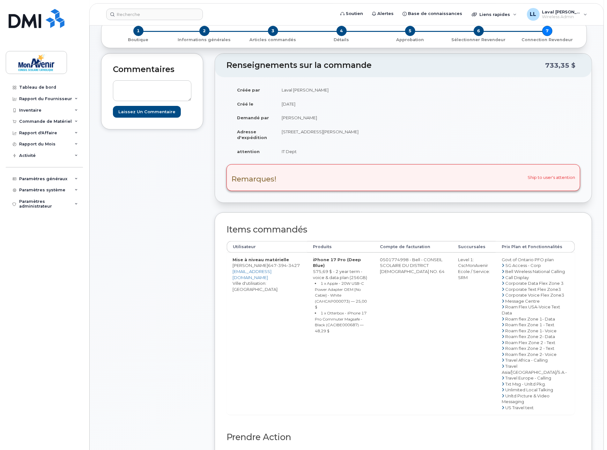
scroll to position [35, 0]
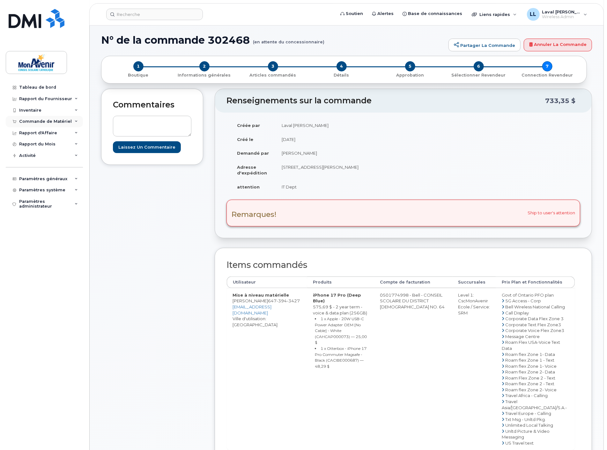
click at [38, 118] on div "Commande de Matériel" at bounding box center [44, 121] width 77 height 11
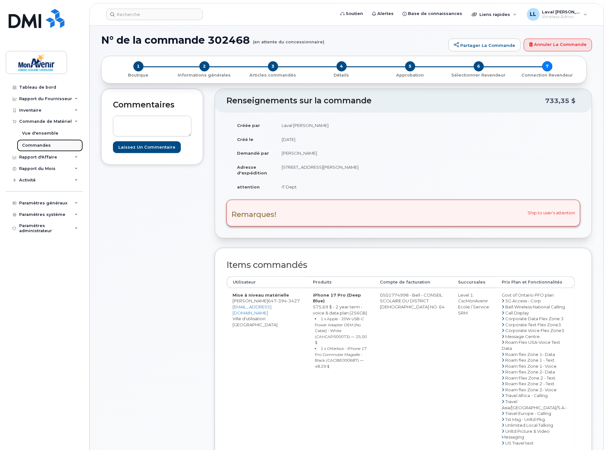
click at [36, 140] on link "Commandes" at bounding box center [50, 145] width 66 height 12
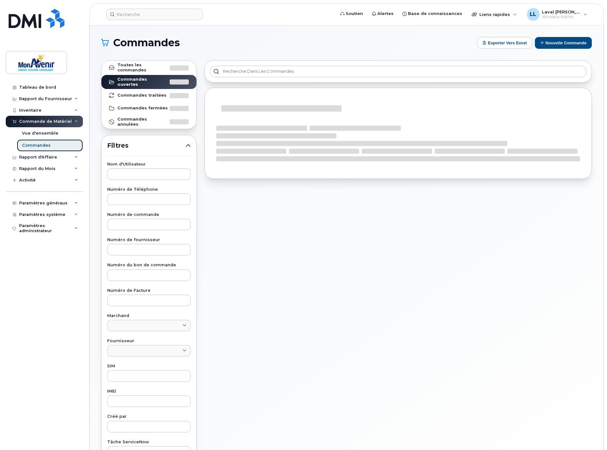
click at [38, 145] on div "Commandes" at bounding box center [36, 146] width 29 height 6
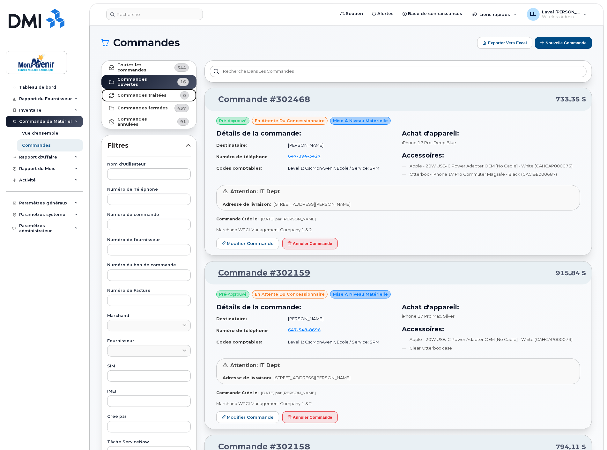
click at [136, 93] on strong "Commandes traitées" at bounding box center [141, 95] width 49 height 5
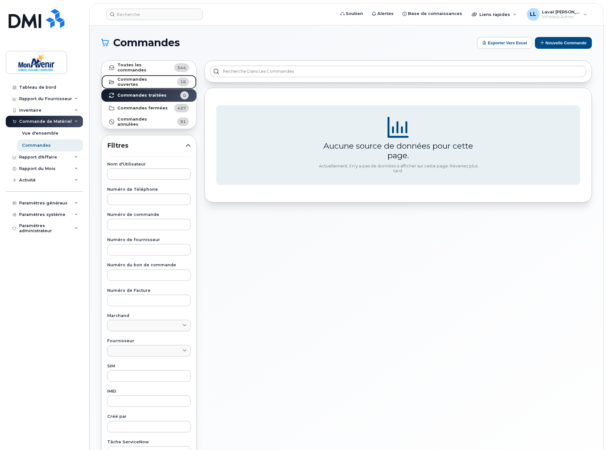
click at [128, 77] on strong "Commandes ouvertes" at bounding box center [142, 82] width 51 height 10
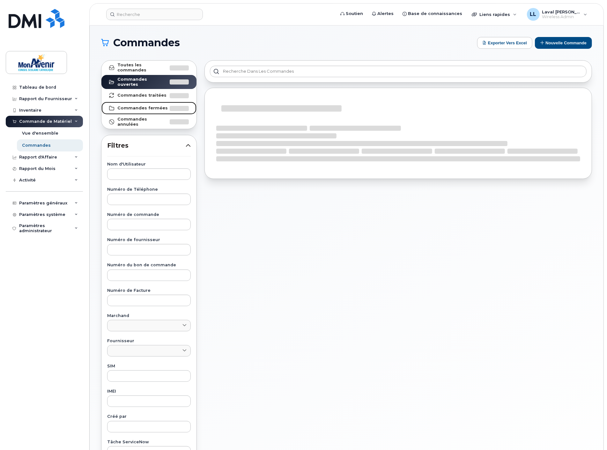
click at [125, 102] on link "Commandes fermées" at bounding box center [148, 108] width 95 height 13
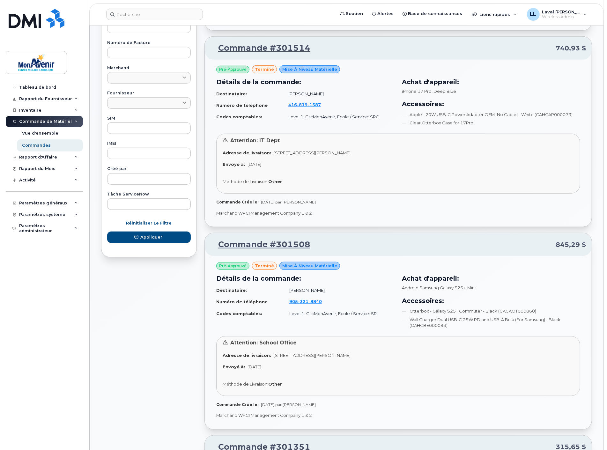
scroll to position [283, 0]
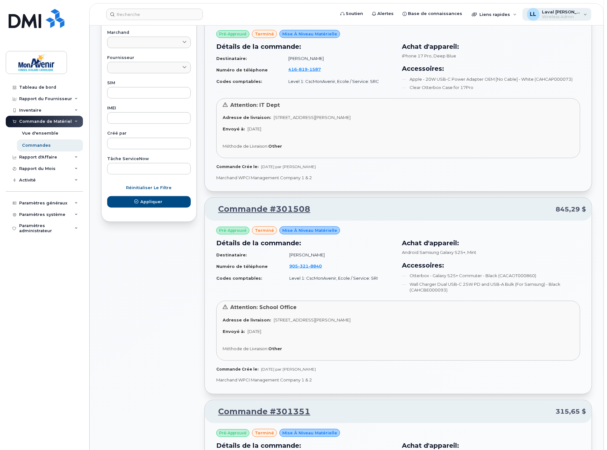
click at [559, 14] on span "Wireless Admin" at bounding box center [561, 16] width 38 height 5
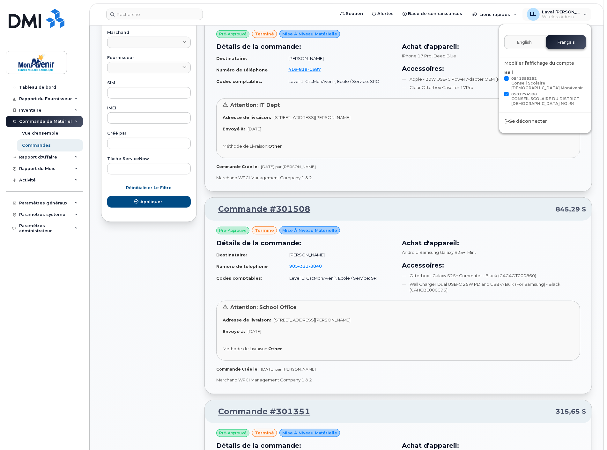
click at [529, 40] on span "English" at bounding box center [524, 42] width 15 height 5
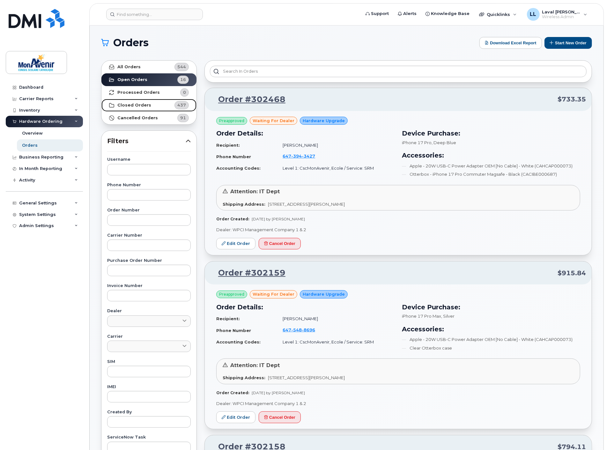
click at [144, 104] on strong "Closed Orders" at bounding box center [134, 105] width 34 height 5
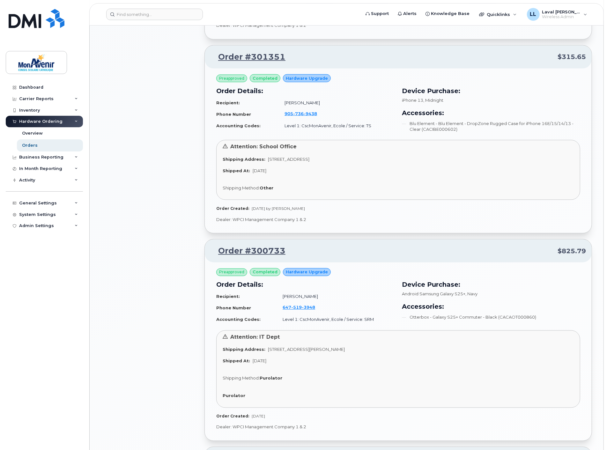
scroll to position [744, 0]
